Goal: Navigation & Orientation: Understand site structure

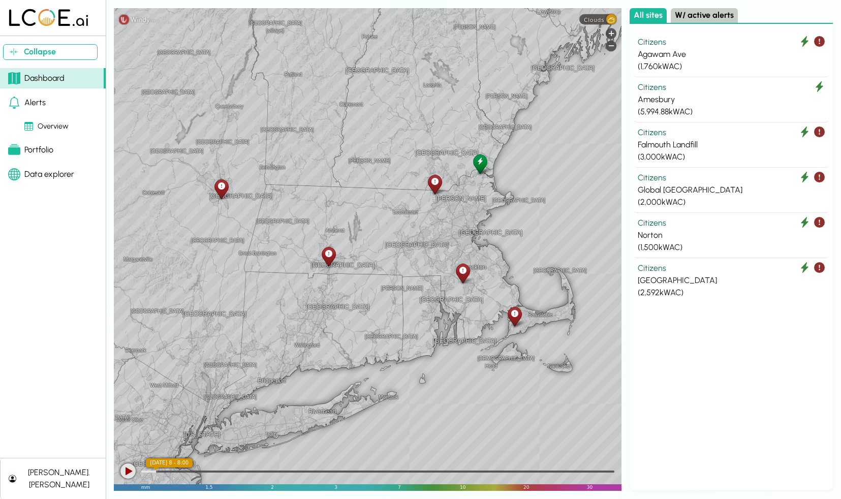
click at [435, 184] on icon at bounding box center [434, 181] width 7 height 11
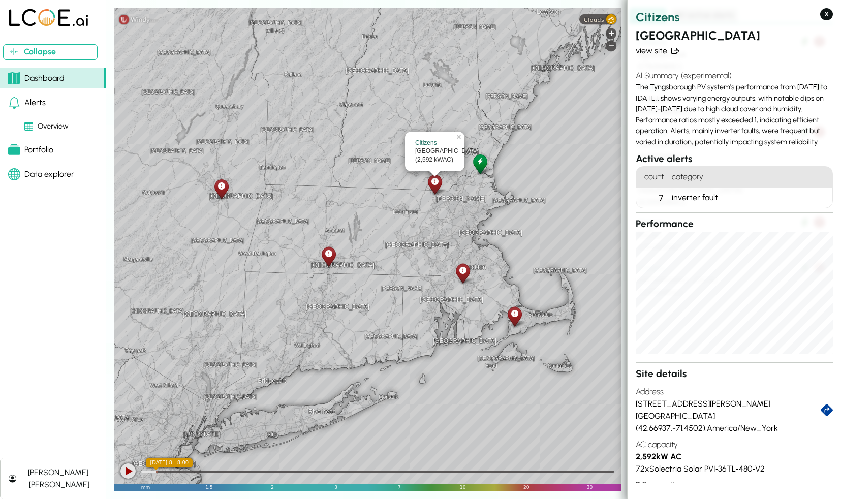
click at [462, 274] on icon at bounding box center [462, 270] width 7 height 11
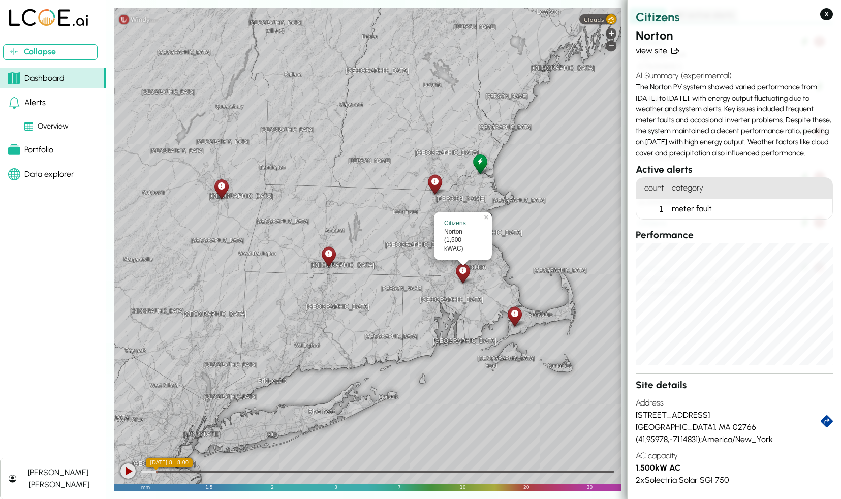
click at [514, 316] on icon at bounding box center [514, 313] width 7 height 11
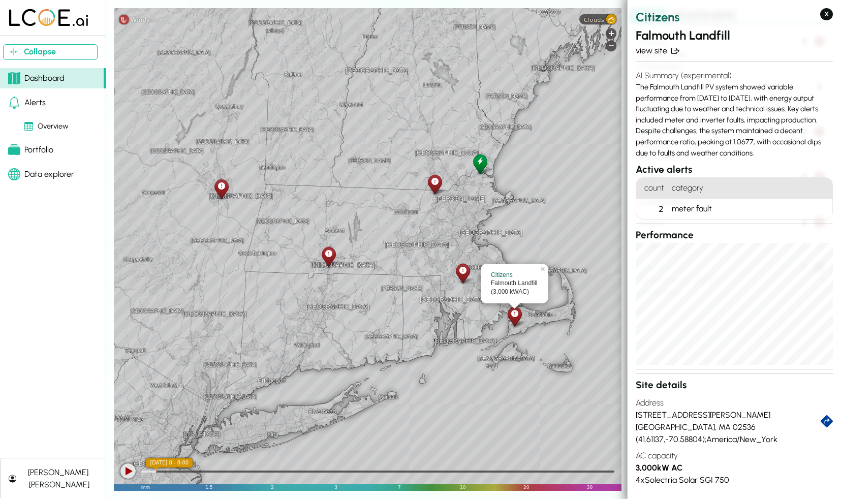
click at [331, 253] on icon at bounding box center [328, 253] width 7 height 11
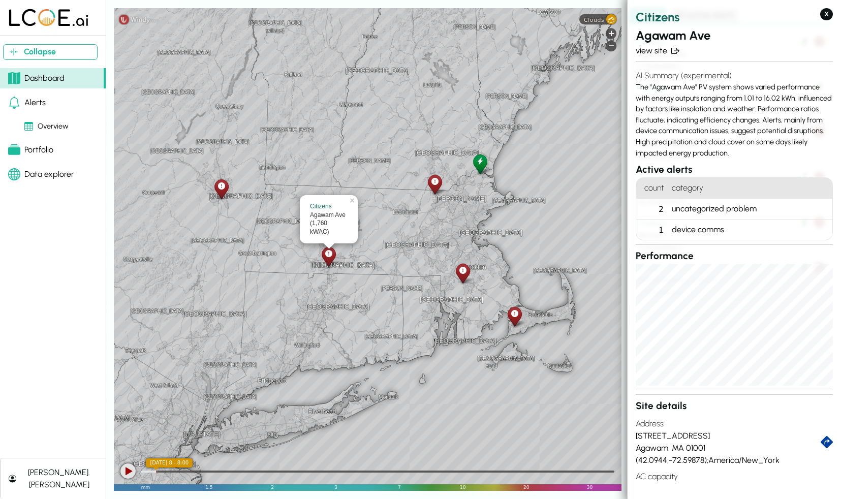
click at [220, 186] on icon at bounding box center [221, 186] width 7 height 11
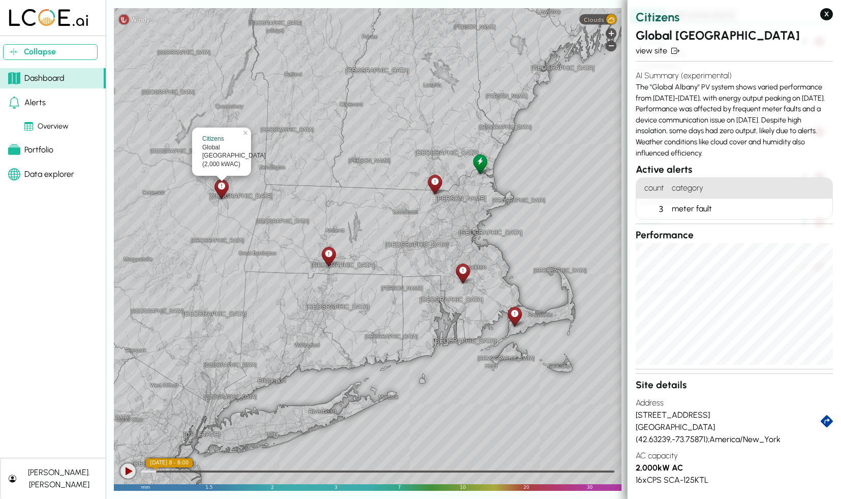
click at [483, 164] on div at bounding box center [480, 163] width 18 height 23
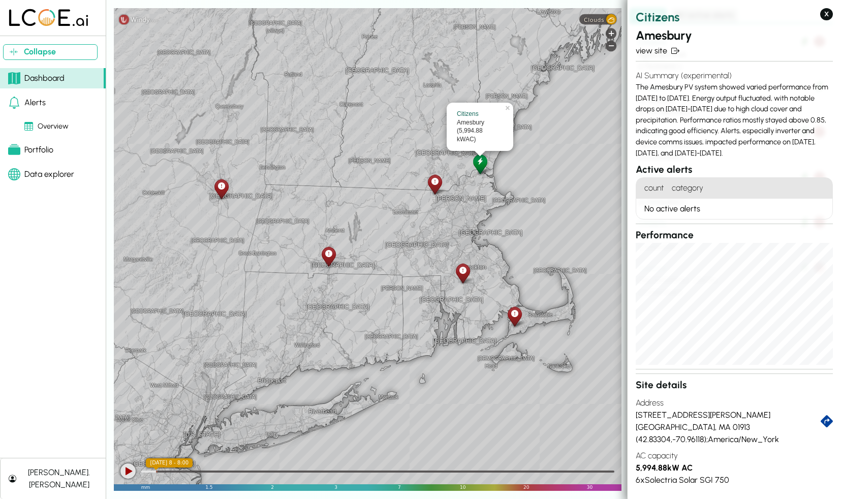
click at [437, 185] on icon at bounding box center [434, 181] width 7 height 11
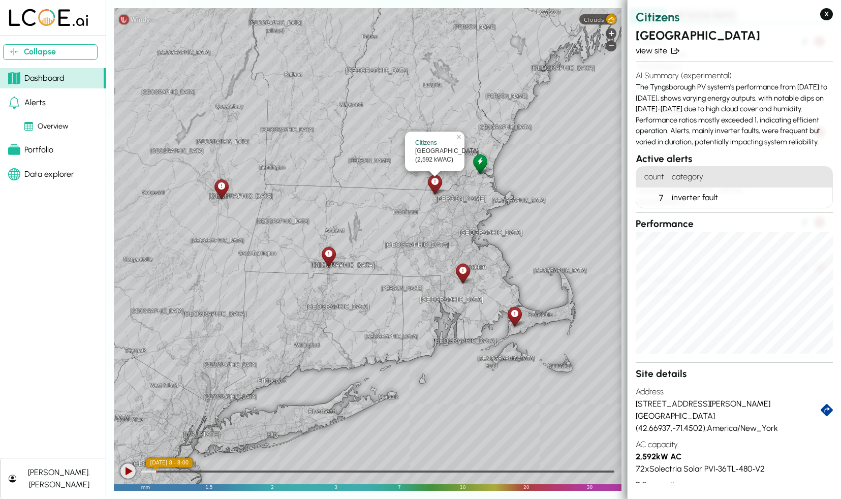
click at [463, 271] on icon at bounding box center [462, 270] width 7 height 11
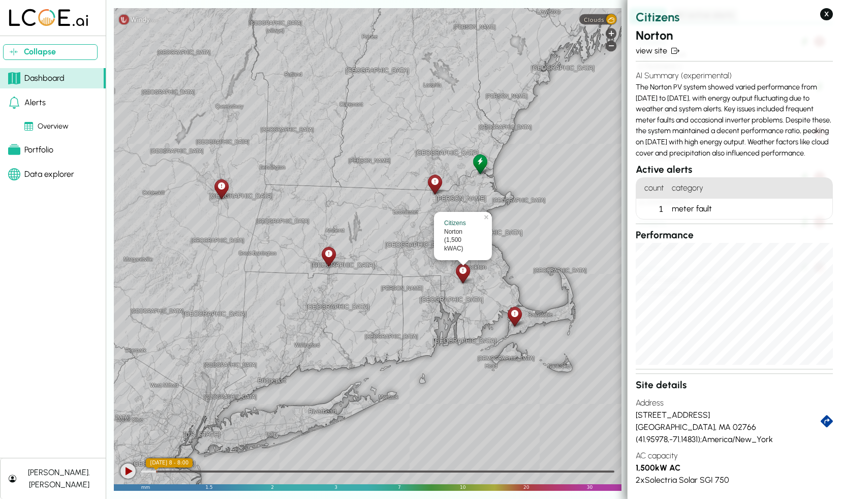
click at [516, 311] on icon at bounding box center [514, 313] width 7 height 11
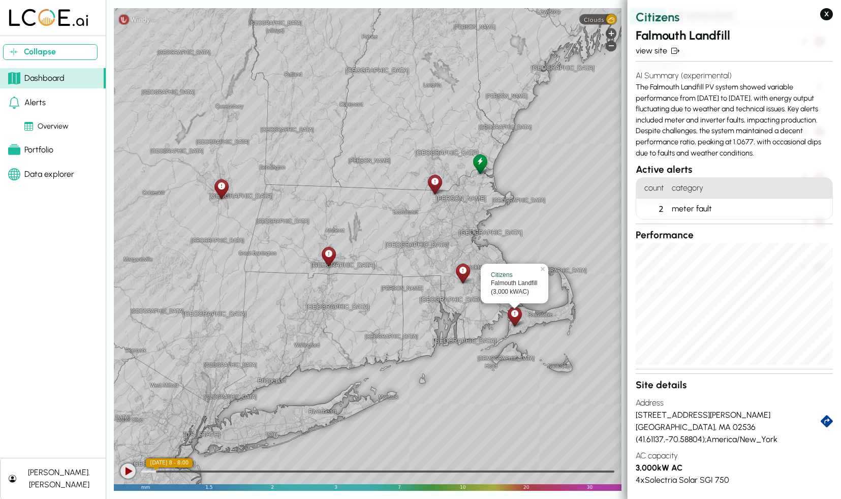
click at [331, 257] on icon at bounding box center [328, 253] width 7 height 11
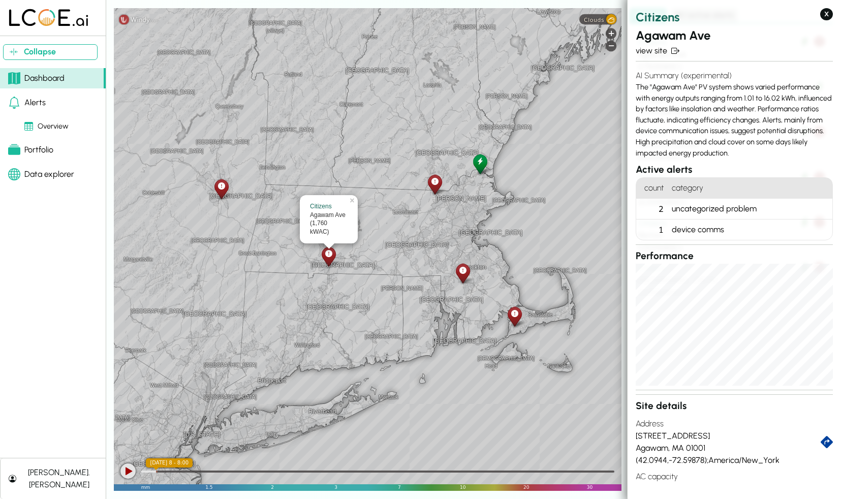
click at [221, 186] on icon at bounding box center [221, 186] width 7 height 11
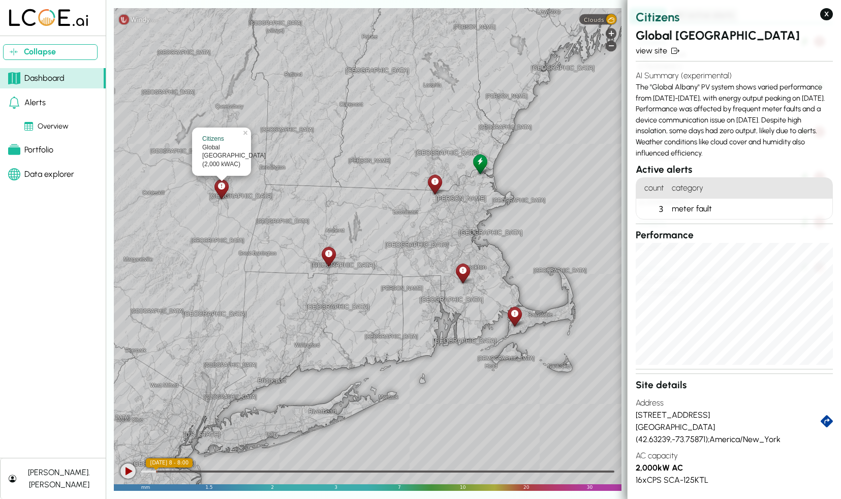
click at [439, 182] on div at bounding box center [435, 184] width 18 height 23
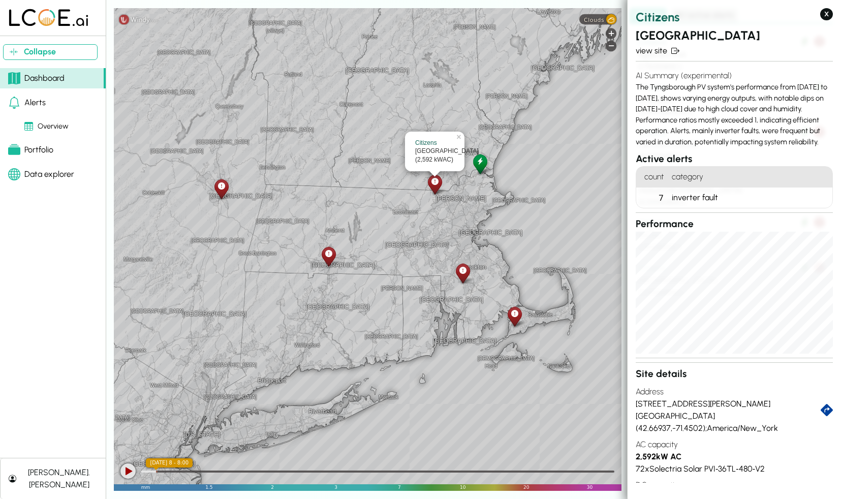
click at [465, 275] on icon at bounding box center [462, 270] width 7 height 11
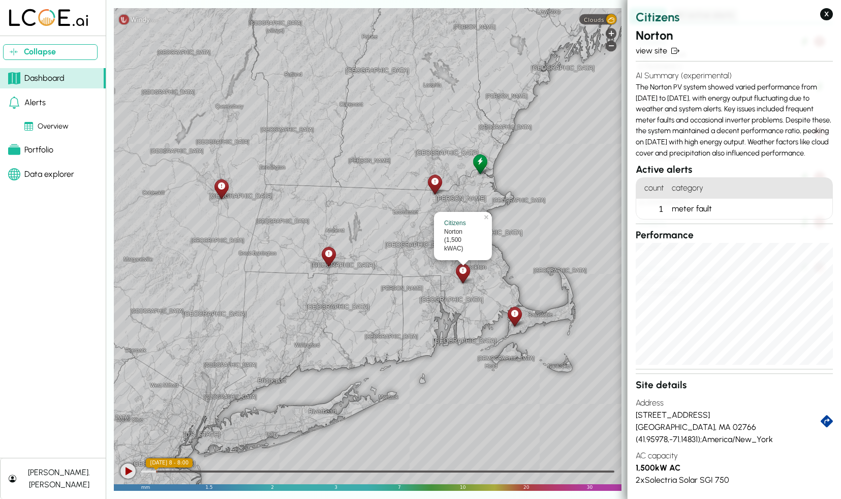
click at [516, 316] on icon at bounding box center [514, 313] width 7 height 11
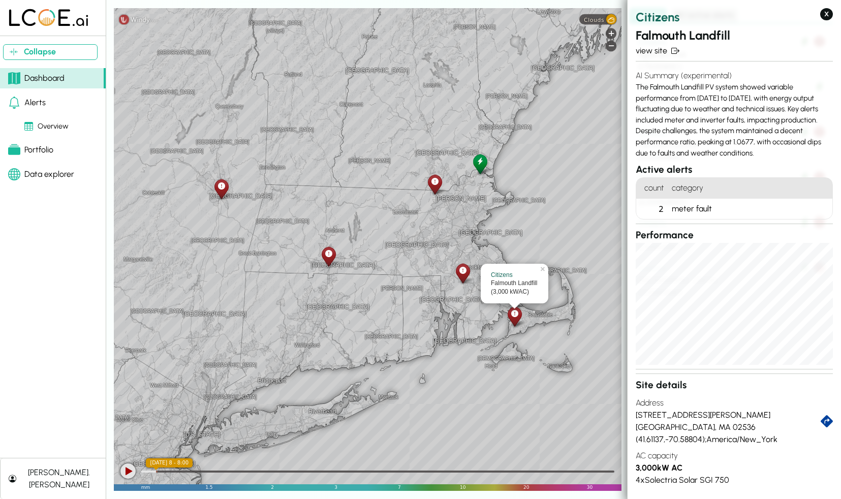
click at [327, 259] on icon at bounding box center [328, 253] width 7 height 11
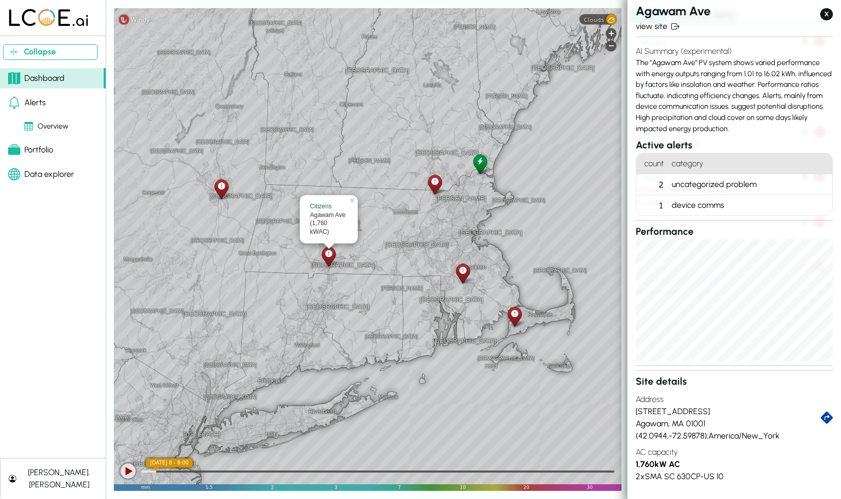
scroll to position [85, 0]
